Goal: Task Accomplishment & Management: Manage account settings

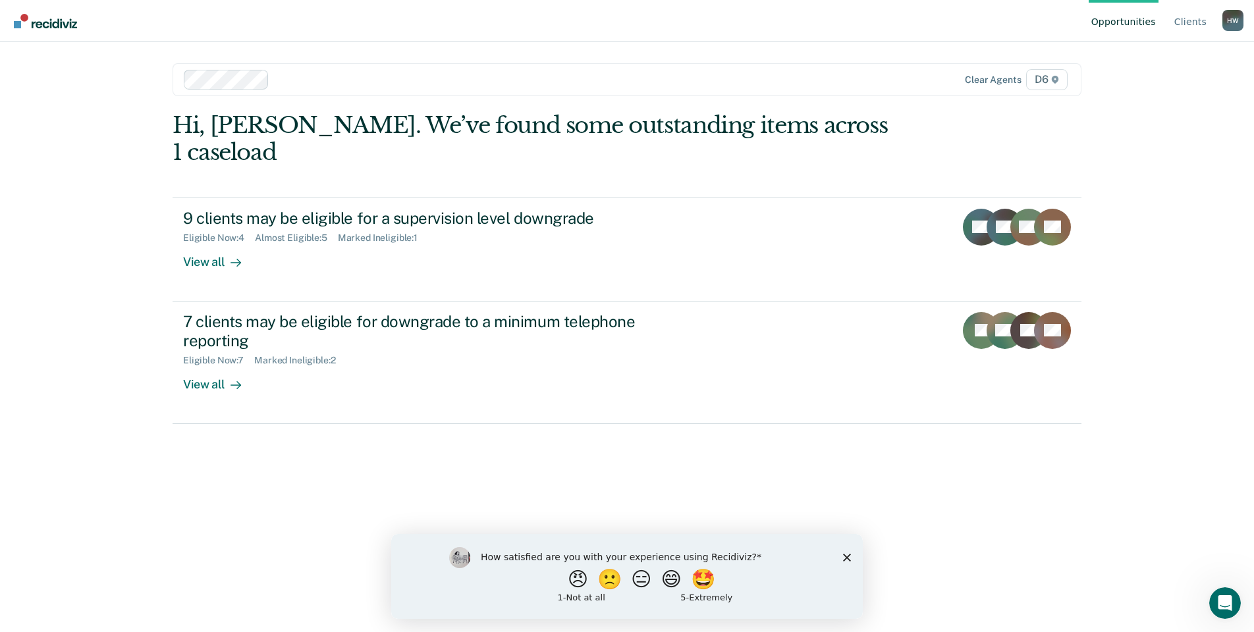
drag, startPoint x: 844, startPoint y: 562, endPoint x: 1125, endPoint y: 1060, distance: 572.2
click at [844, 562] on div "How satisfied are you with your experience using Recidiviz? 😠 🙁 😑 😄 🤩 1 - Not a…" at bounding box center [627, 576] width 472 height 85
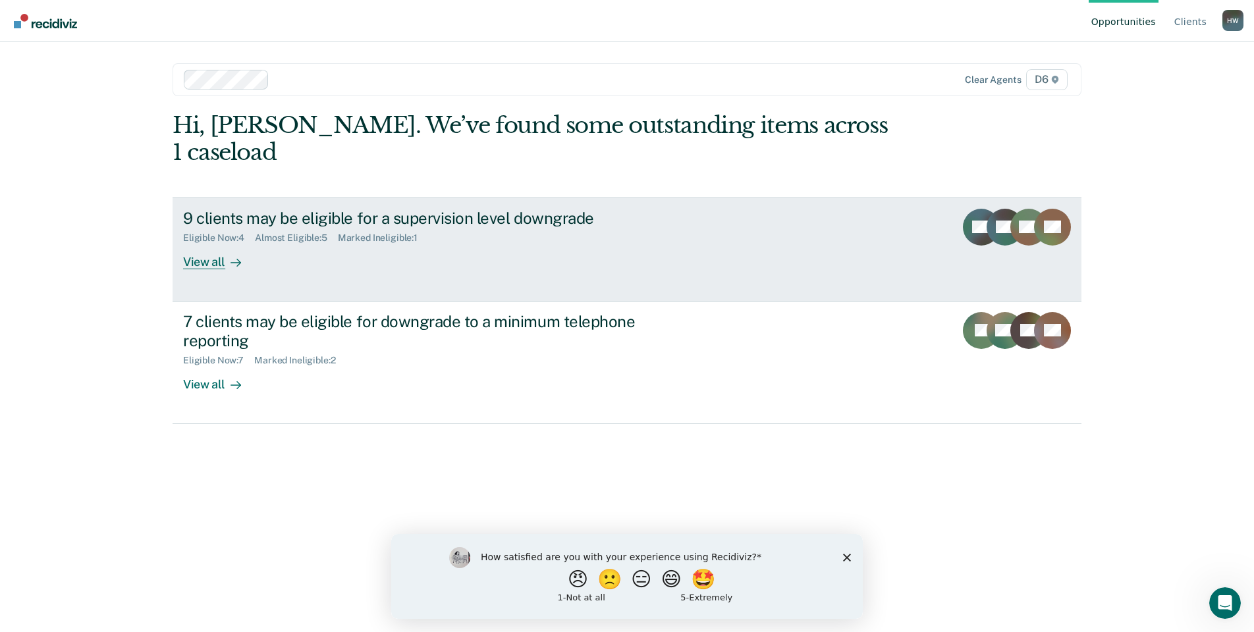
click at [429, 246] on link "9 clients may be eligible for a supervision level downgrade Eligible Now : 4 Al…" at bounding box center [627, 250] width 909 height 104
